Goal: Find specific page/section: Find specific page/section

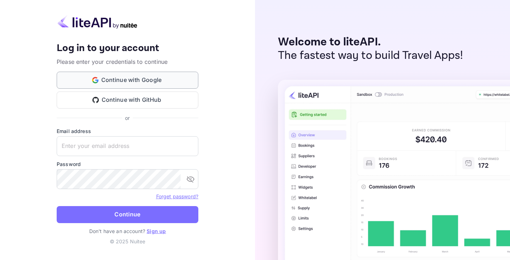
type input "[EMAIL_ADDRESS][DOMAIN_NAME]"
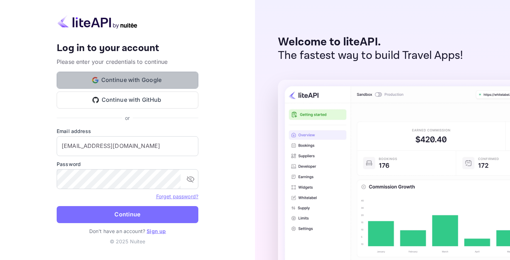
click at [112, 80] on button "Continue with Google" at bounding box center [128, 80] width 142 height 17
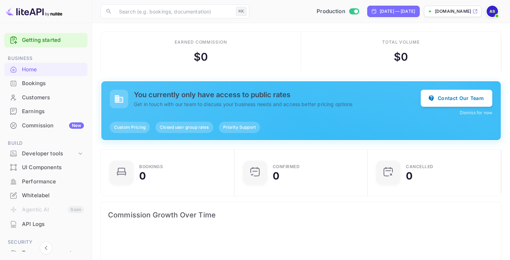
scroll to position [115, 129]
click at [45, 193] on div "Whitelabel" at bounding box center [53, 195] width 62 height 8
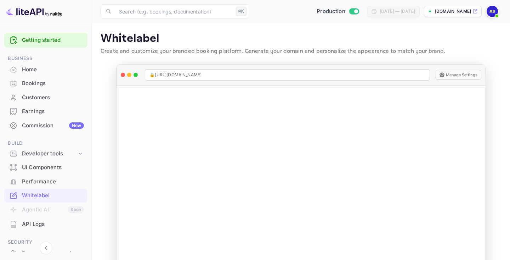
click at [219, 73] on div "🔒 [URL][DOMAIN_NAME]" at bounding box center [287, 74] width 285 height 11
drag, startPoint x: 215, startPoint y: 76, endPoint x: 149, endPoint y: 72, distance: 66.3
click at [149, 72] on div "🔒 [URL][DOMAIN_NAME]" at bounding box center [287, 74] width 285 height 11
copy span "🔒 [URL][DOMAIN_NAME]"
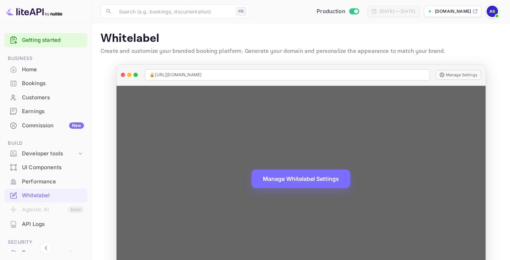
click at [444, 76] on icon at bounding box center [442, 75] width 5 height 5
